Goal: Transaction & Acquisition: Obtain resource

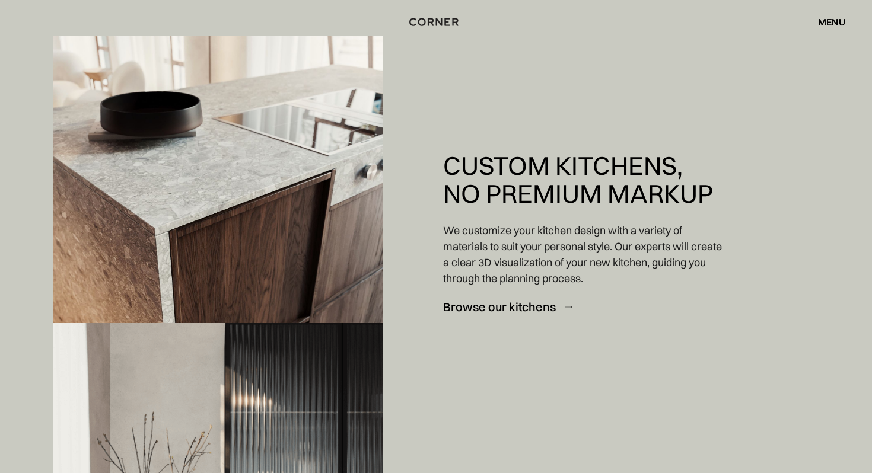
scroll to position [1572, 0]
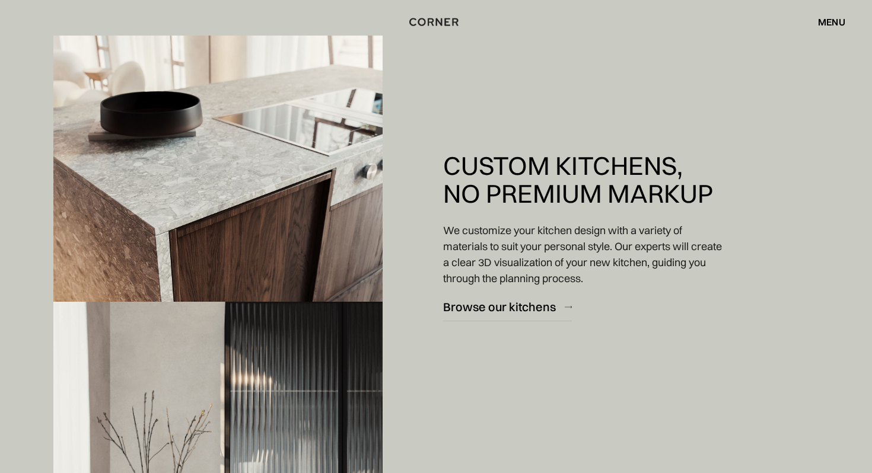
click at [818, 15] on div "menu close" at bounding box center [825, 22] width 39 height 20
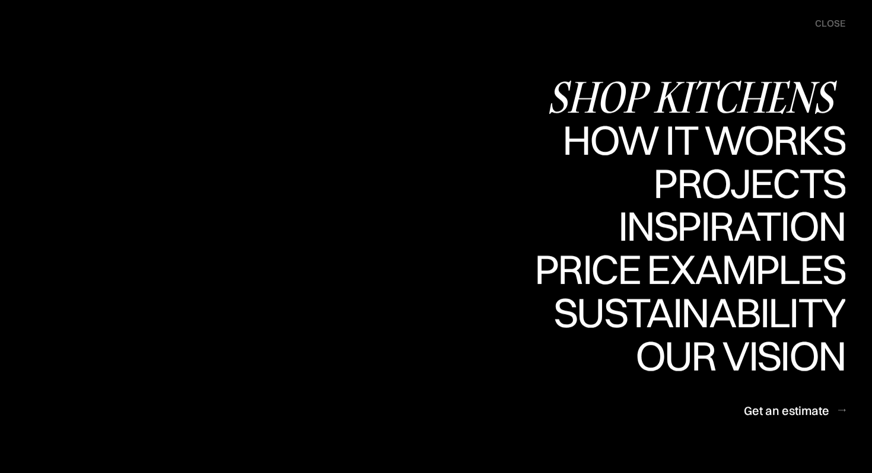
click at [735, 96] on div "Shop Kitchens" at bounding box center [696, 97] width 298 height 42
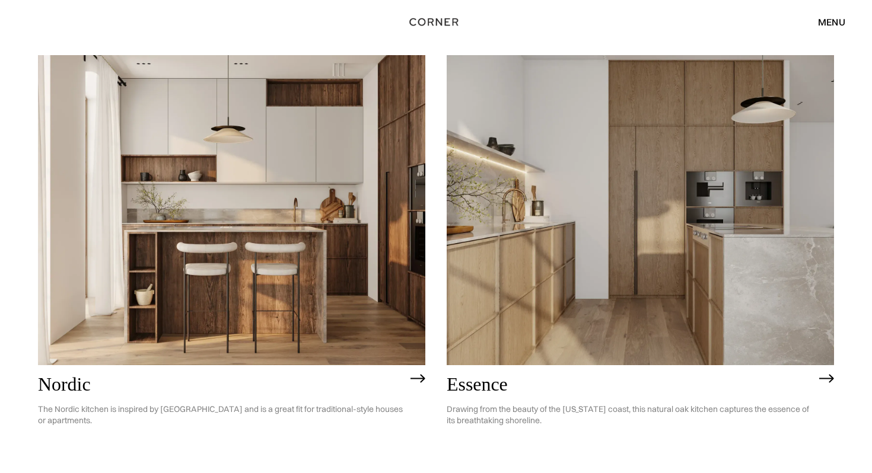
scroll to position [133, 0]
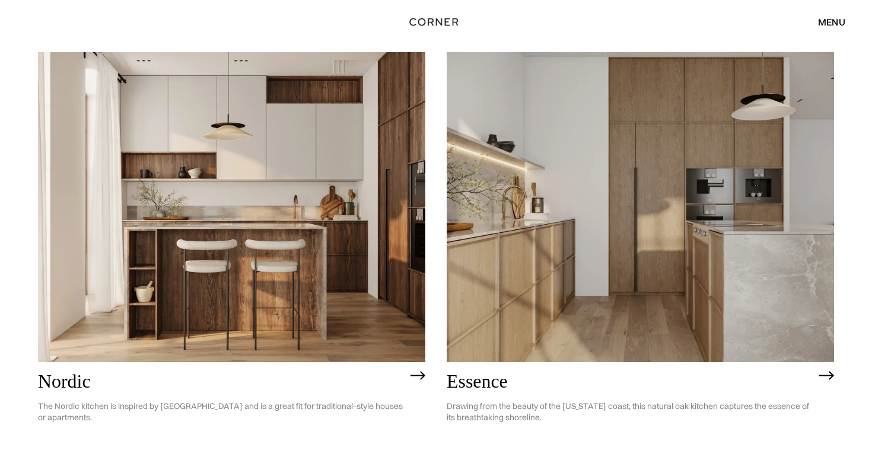
click at [618, 161] on img at bounding box center [640, 207] width 387 height 310
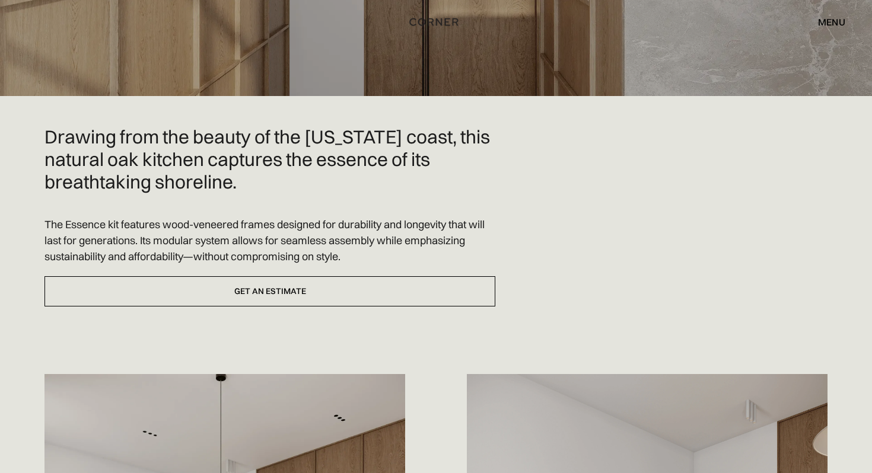
scroll to position [485, 0]
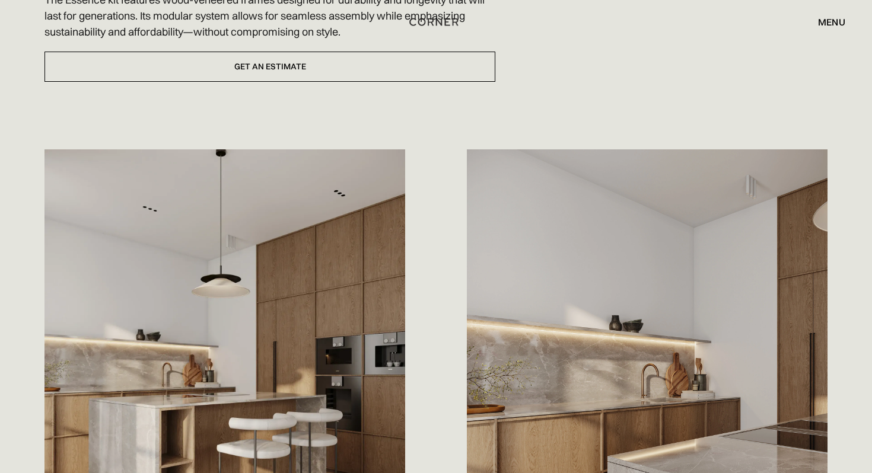
click at [310, 87] on div "Drawing from the beauty of the [US_STATE] coast, this natural oak kitchen captu…" at bounding box center [435, 282] width 783 height 762
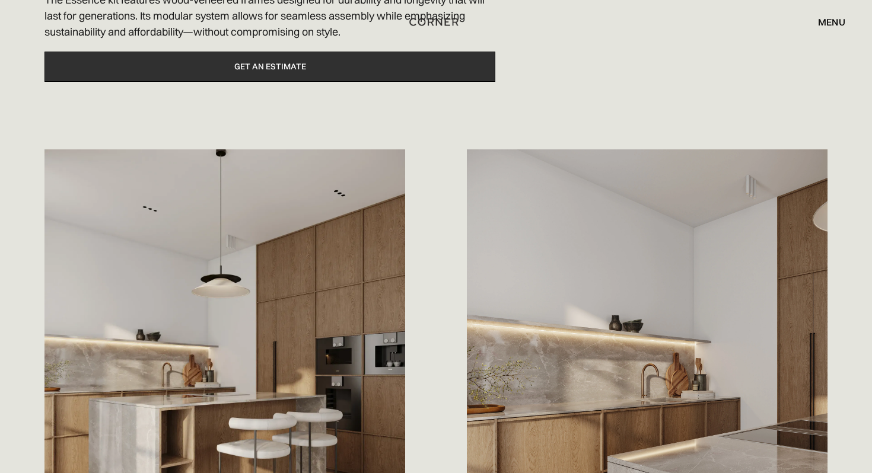
click at [295, 74] on link "Get an estimate" at bounding box center [269, 67] width 451 height 30
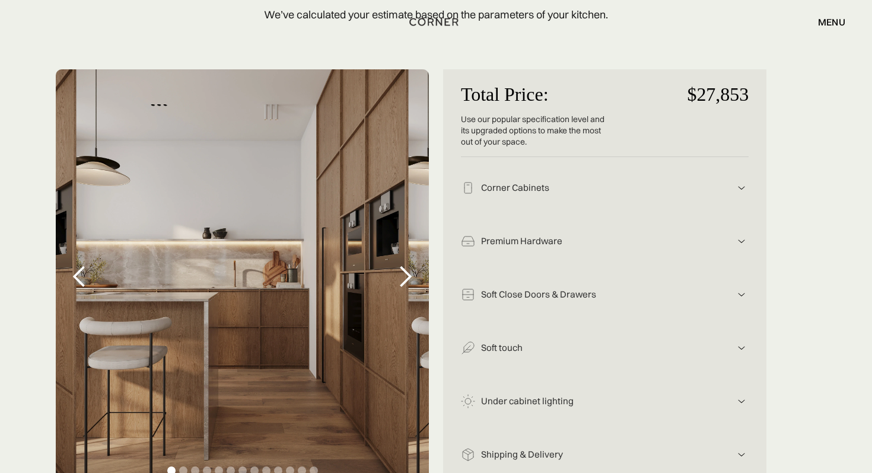
scroll to position [221, 0]
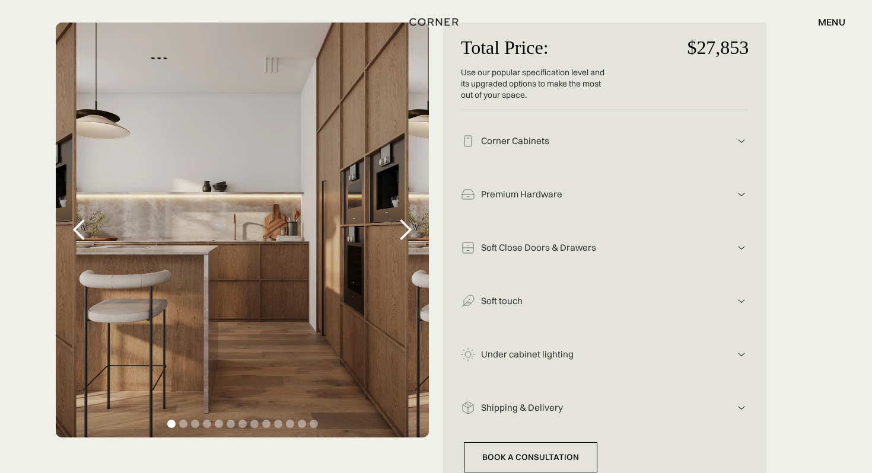
click at [409, 232] on div "next slide" at bounding box center [405, 230] width 24 height 24
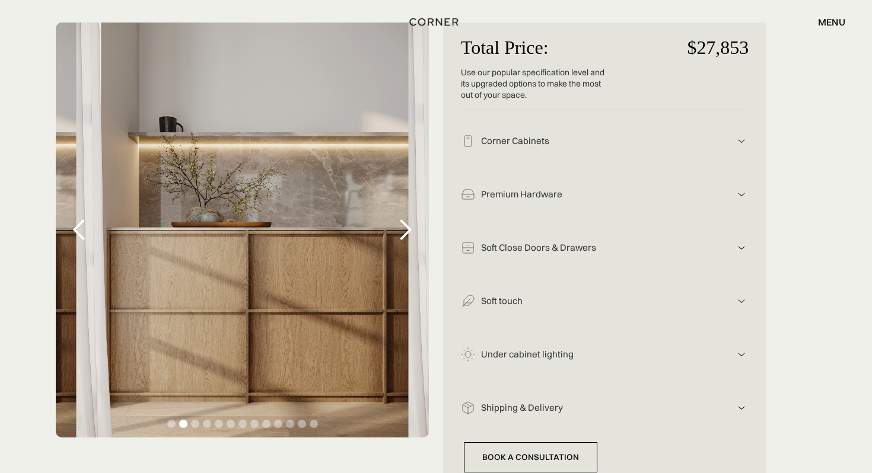
click at [409, 232] on div "next slide" at bounding box center [405, 230] width 24 height 24
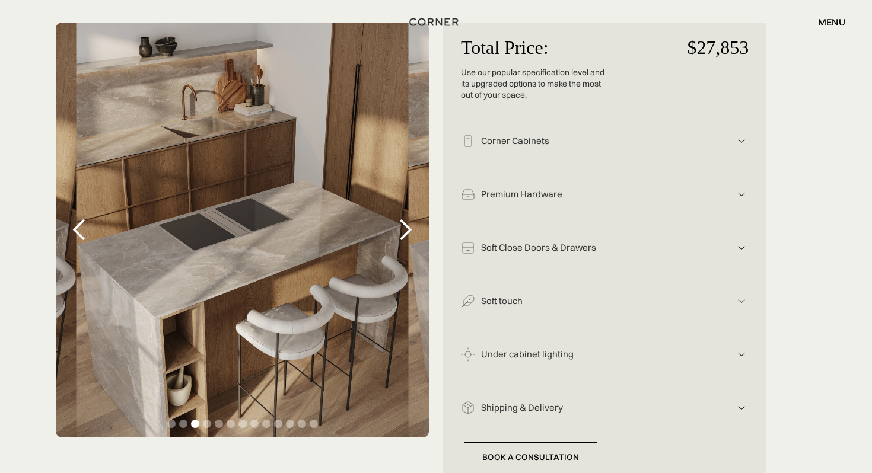
click at [408, 231] on div "next slide" at bounding box center [405, 230] width 24 height 24
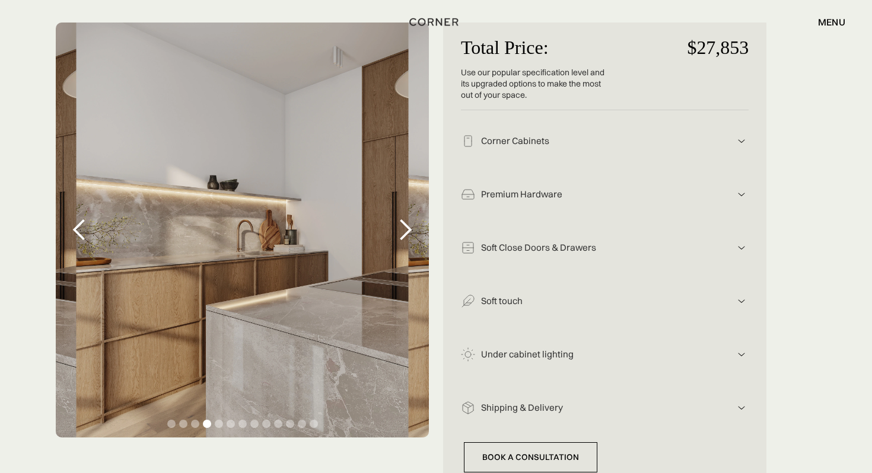
click at [408, 231] on div "next slide" at bounding box center [405, 230] width 24 height 24
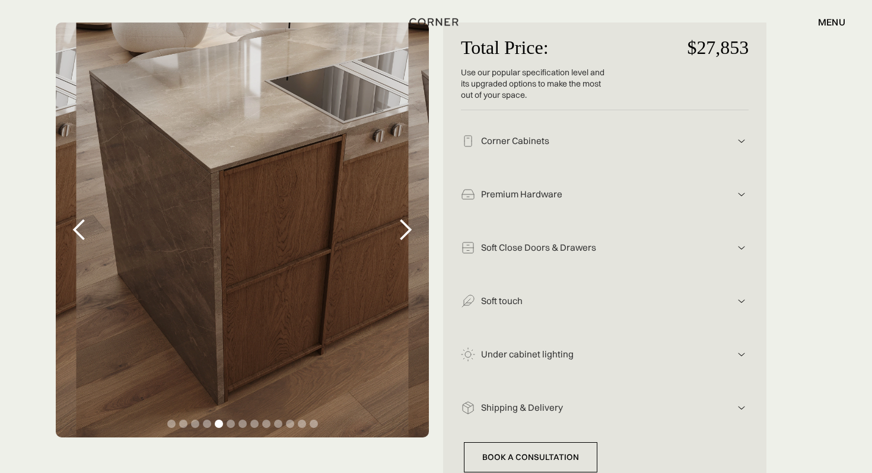
click at [408, 231] on div "next slide" at bounding box center [405, 230] width 24 height 24
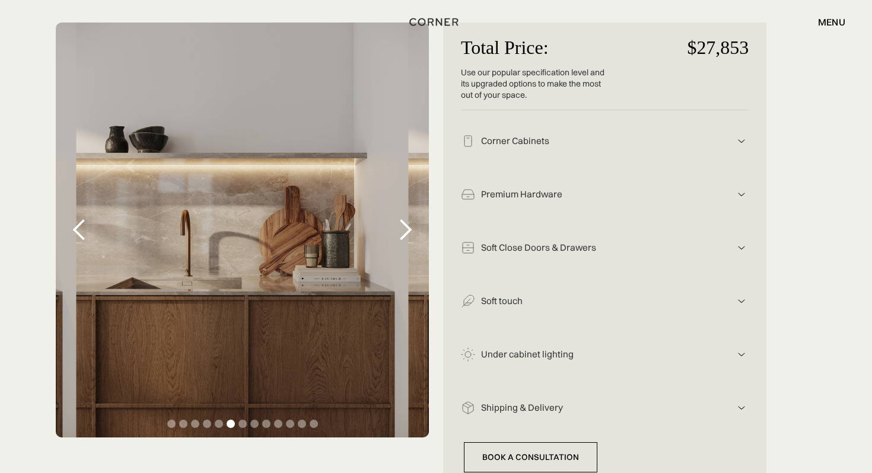
click at [408, 231] on div "next slide" at bounding box center [405, 230] width 24 height 24
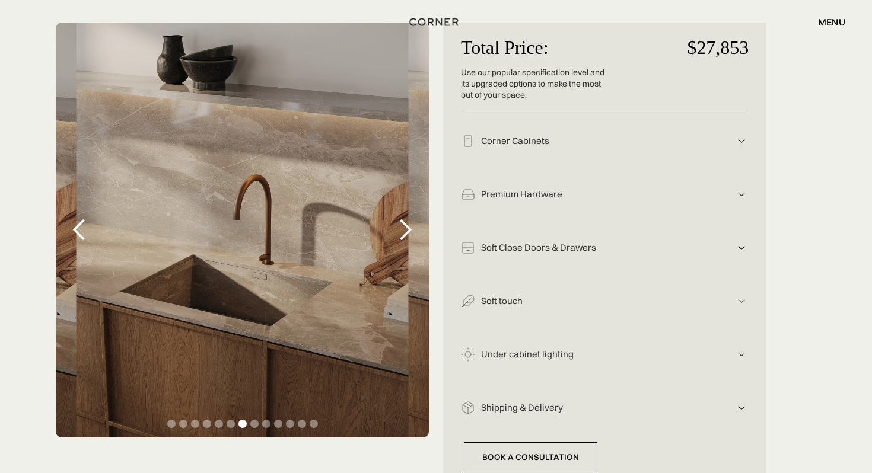
click at [408, 231] on div "next slide" at bounding box center [405, 230] width 24 height 24
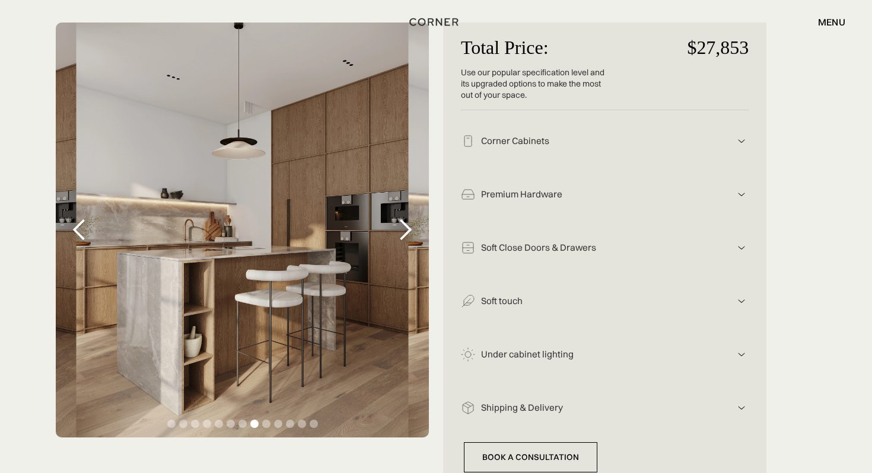
click at [408, 231] on div "next slide" at bounding box center [405, 230] width 24 height 24
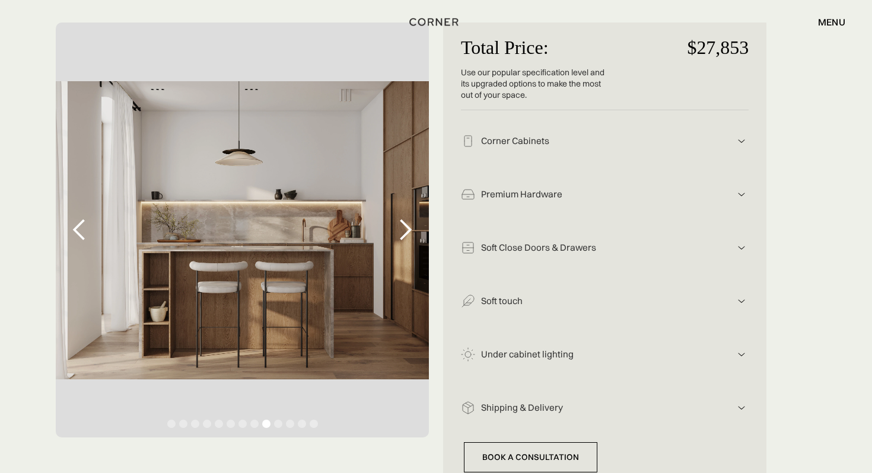
click at [408, 231] on div "next slide" at bounding box center [405, 230] width 24 height 24
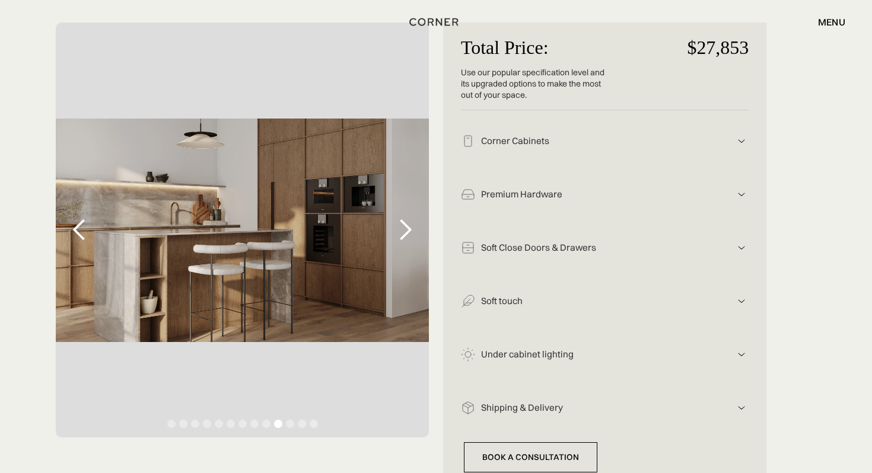
scroll to position [269, 0]
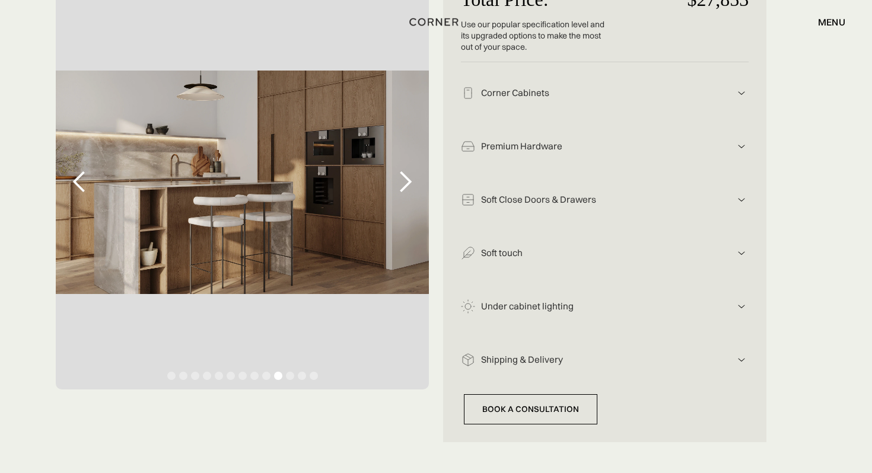
click at [531, 103] on div "Corner Cabinets Light Oak, Natural Wood Veneer" at bounding box center [605, 88] width 288 height 53
click at [736, 103] on div "Corner Cabinets Light Oak, Natural Wood Veneer" at bounding box center [605, 88] width 288 height 53
click at [737, 95] on img at bounding box center [742, 93] width 14 height 14
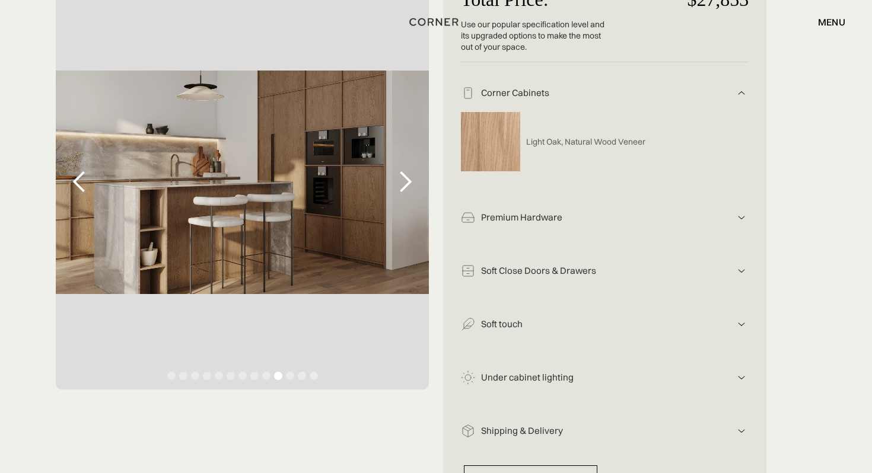
click at [743, 220] on img at bounding box center [742, 218] width 14 height 14
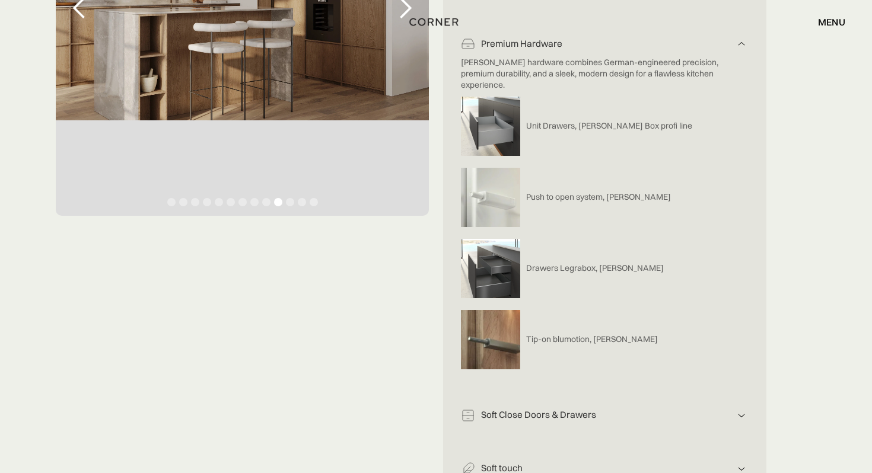
scroll to position [463, 0]
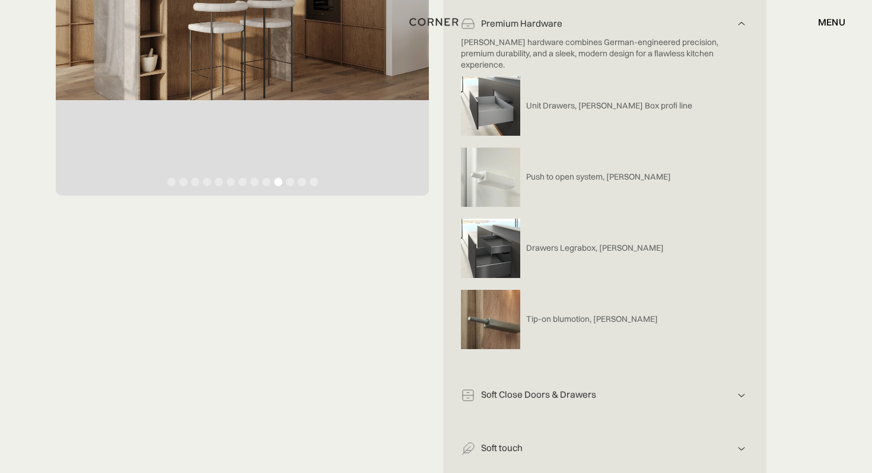
click at [739, 376] on div "Soft Close Doors & Drawers We use drawer hinges and sliders from the best Europ…" at bounding box center [605, 391] width 288 height 53
click at [740, 390] on img at bounding box center [742, 396] width 14 height 14
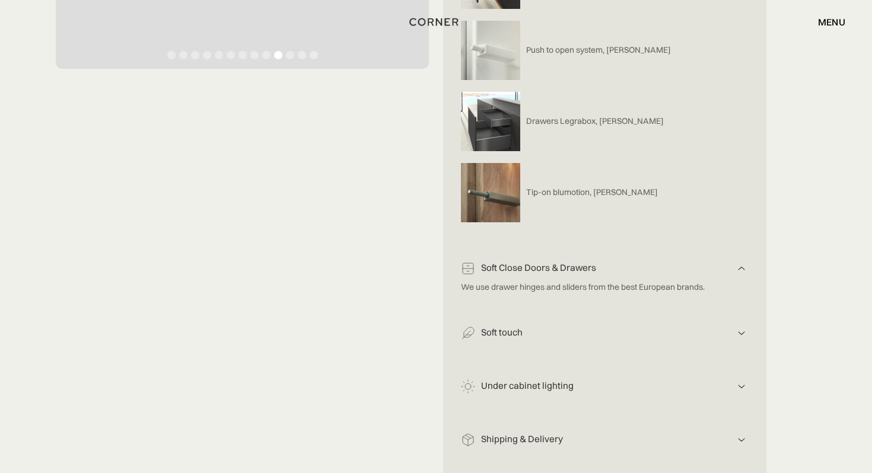
scroll to position [657, 0]
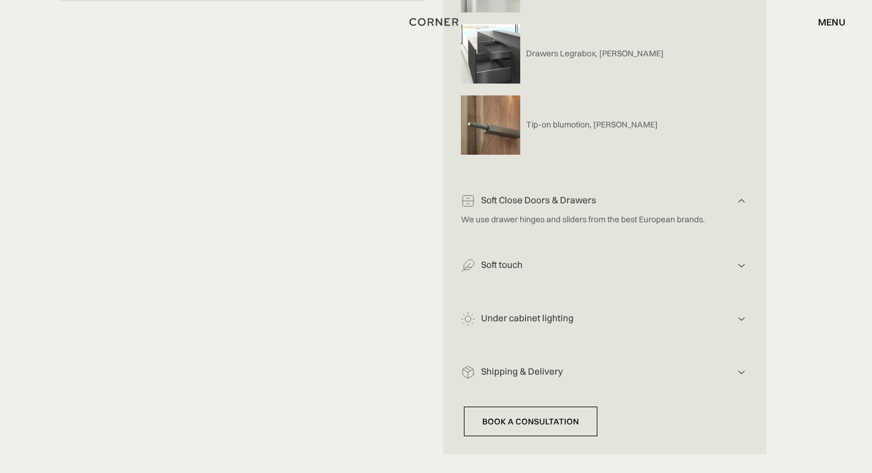
click at [736, 288] on div "Under cabinet lighting Illuminating the workspace below your cabinets improves …" at bounding box center [605, 314] width 288 height 53
click at [736, 266] on div "Soft touch For solids, a soft textured material is used, treated to create a so…" at bounding box center [605, 261] width 288 height 53
click at [736, 259] on img at bounding box center [742, 266] width 14 height 14
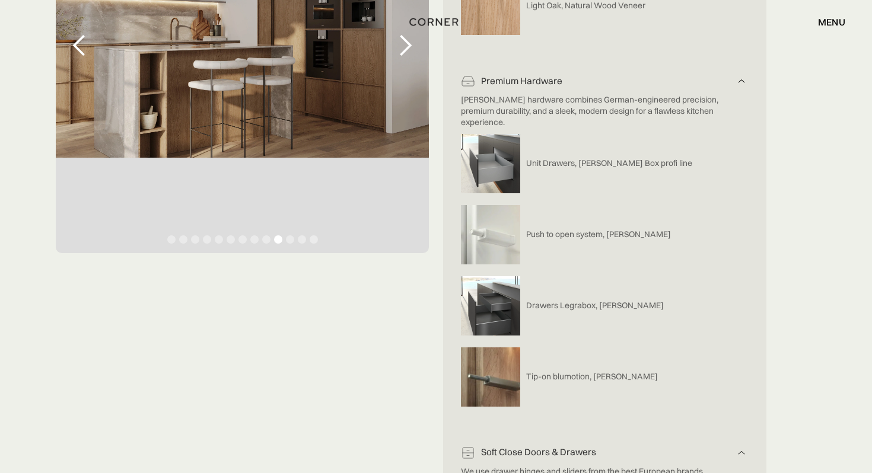
scroll to position [0, 0]
